Goal: Task Accomplishment & Management: Use online tool/utility

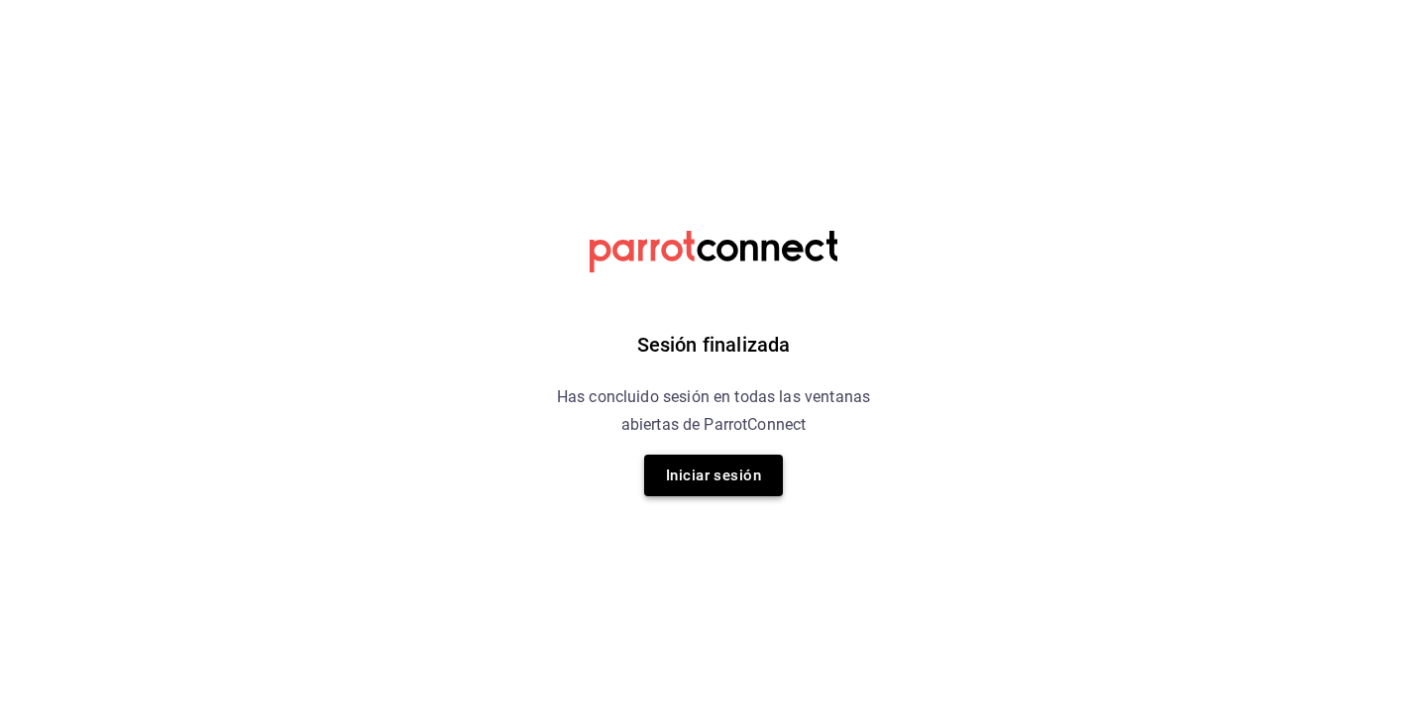
click at [737, 481] on button "Iniciar sesión" at bounding box center [713, 476] width 139 height 42
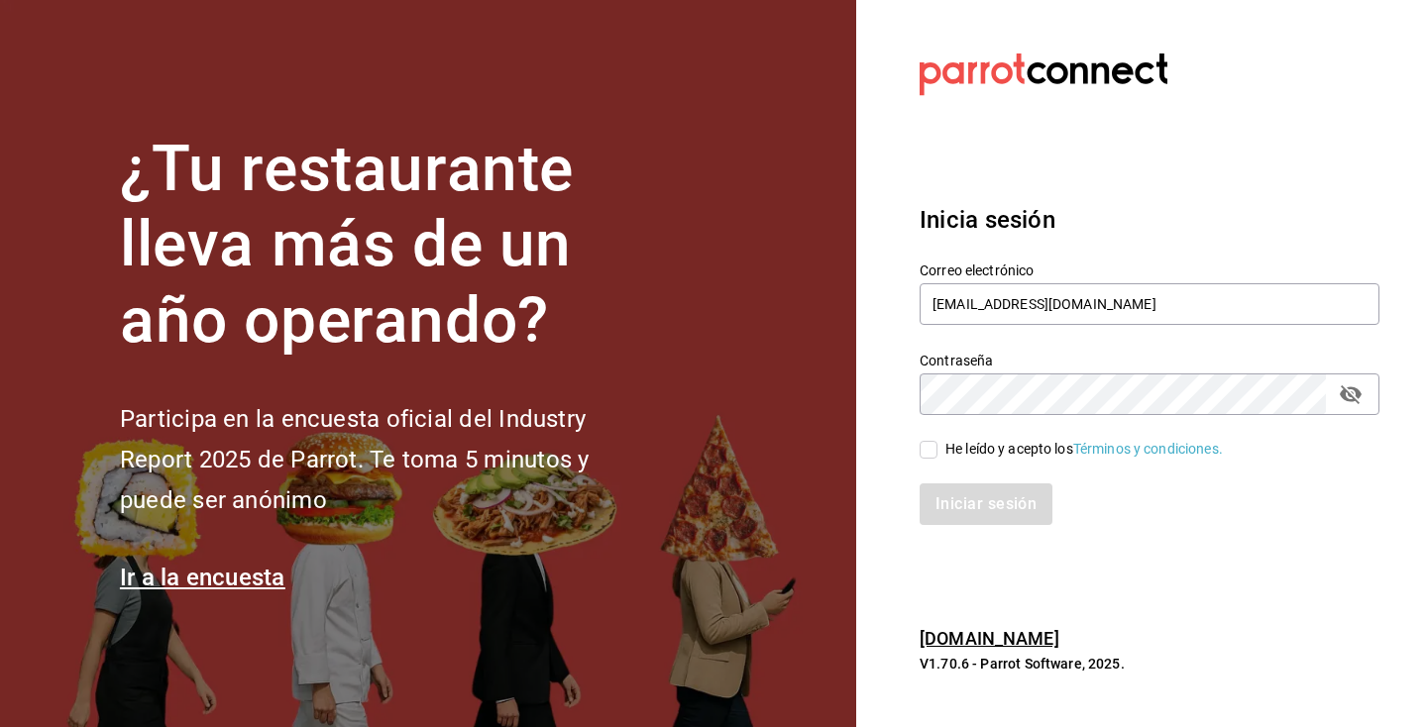
click at [922, 457] on input "He leído y acepto los Términos y condiciones." at bounding box center [929, 450] width 18 height 18
checkbox input "true"
click at [961, 502] on button "Iniciar sesión" at bounding box center [987, 505] width 135 height 42
